Goal: Task Accomplishment & Management: Manage account settings

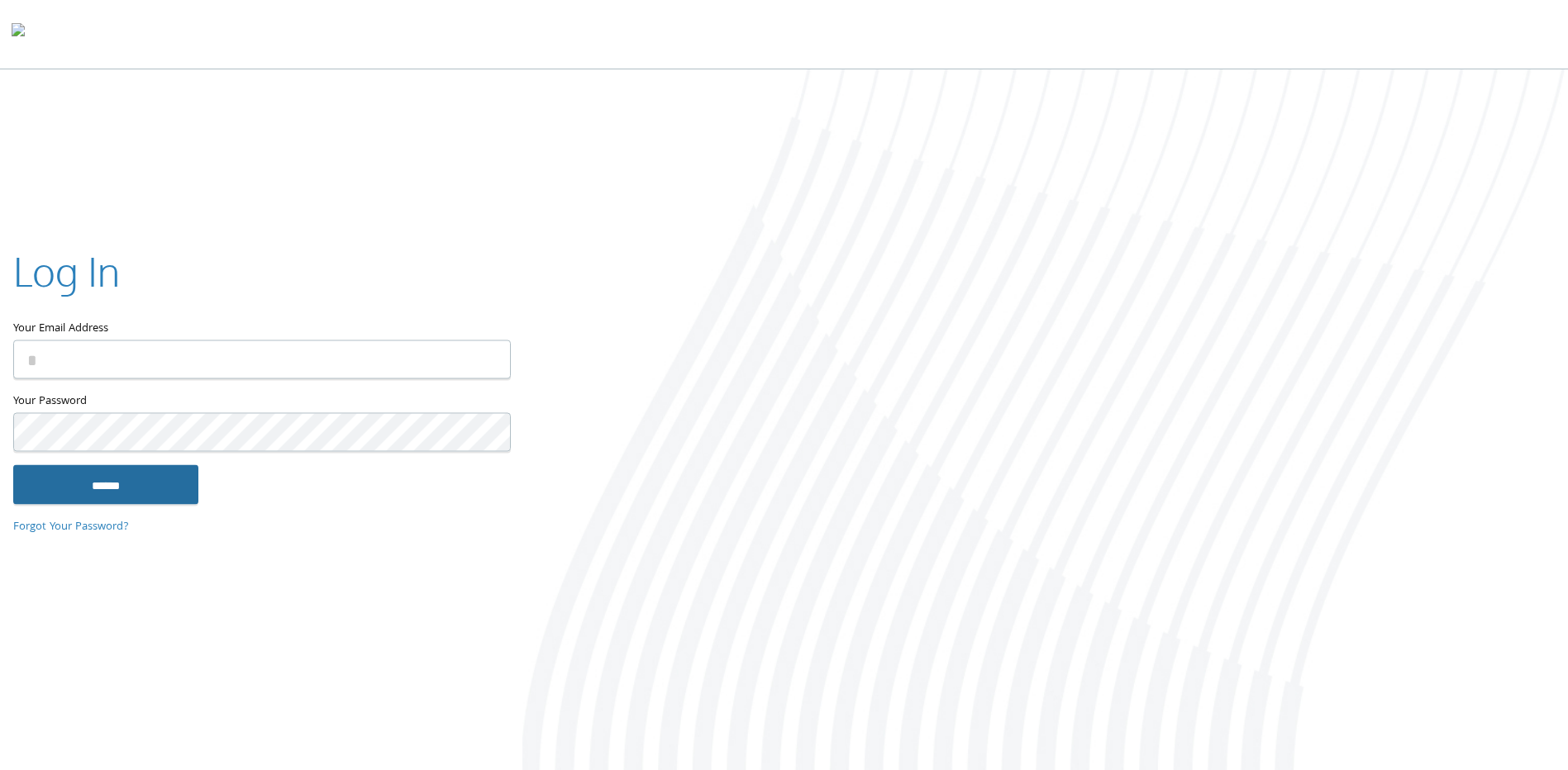
type input "**********"
click at [162, 494] on input "******" at bounding box center [105, 485] width 185 height 40
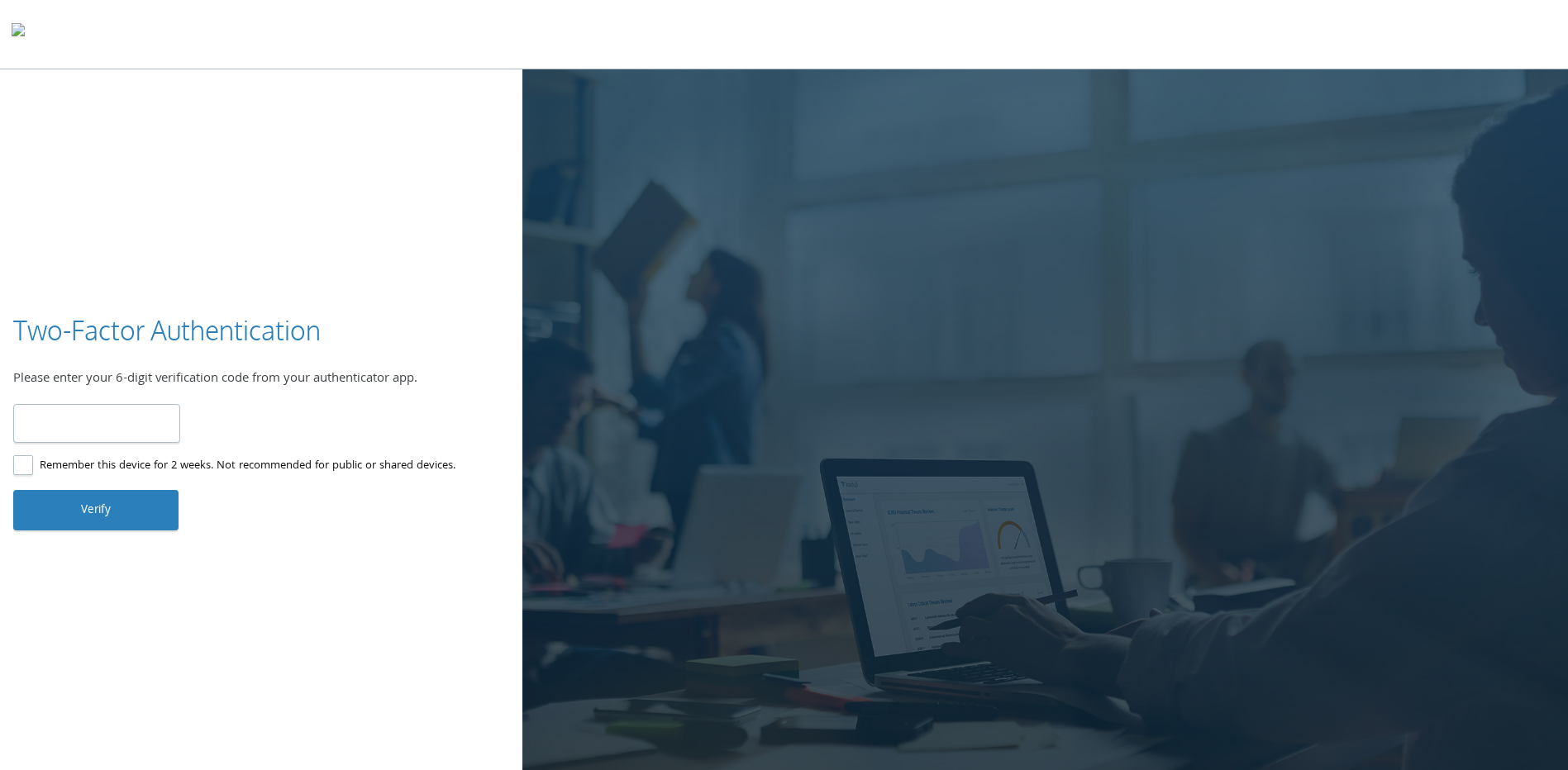
click at [62, 416] on input "number" at bounding box center [96, 423] width 167 height 39
type input "******"
